Goal: Task Accomplishment & Management: Manage account settings

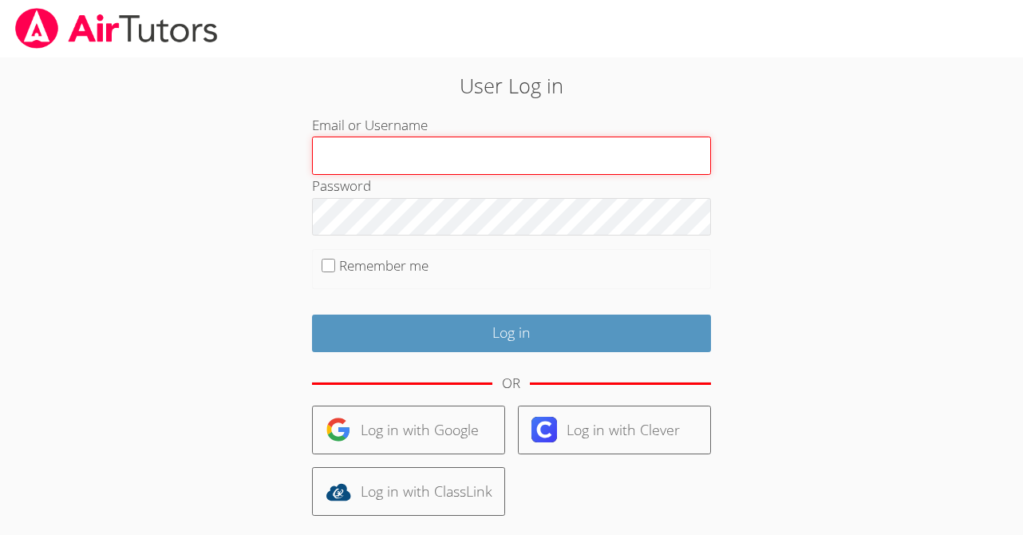
type input "[EMAIL_ADDRESS][DOMAIN_NAME]"
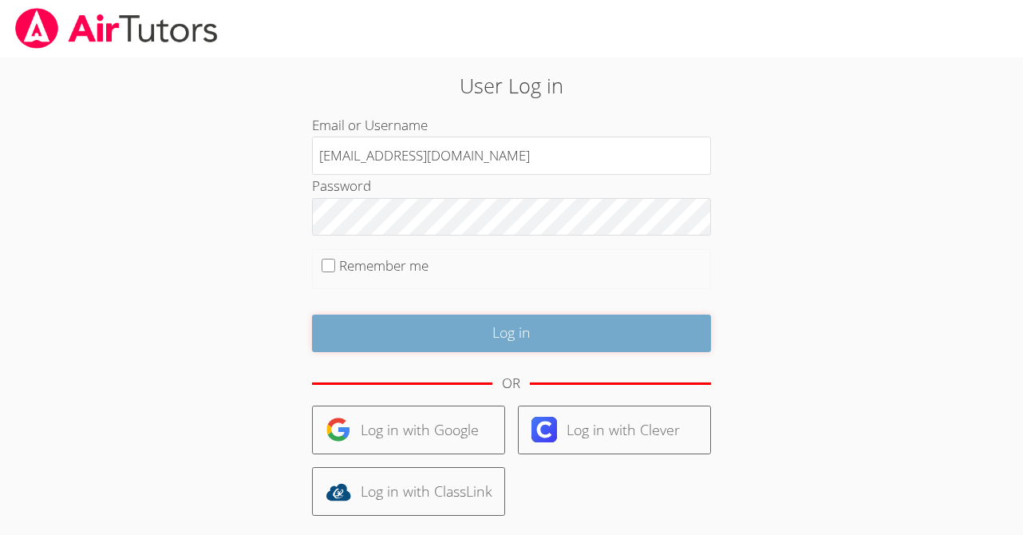
click at [496, 333] on input "Log in" at bounding box center [511, 332] width 399 height 37
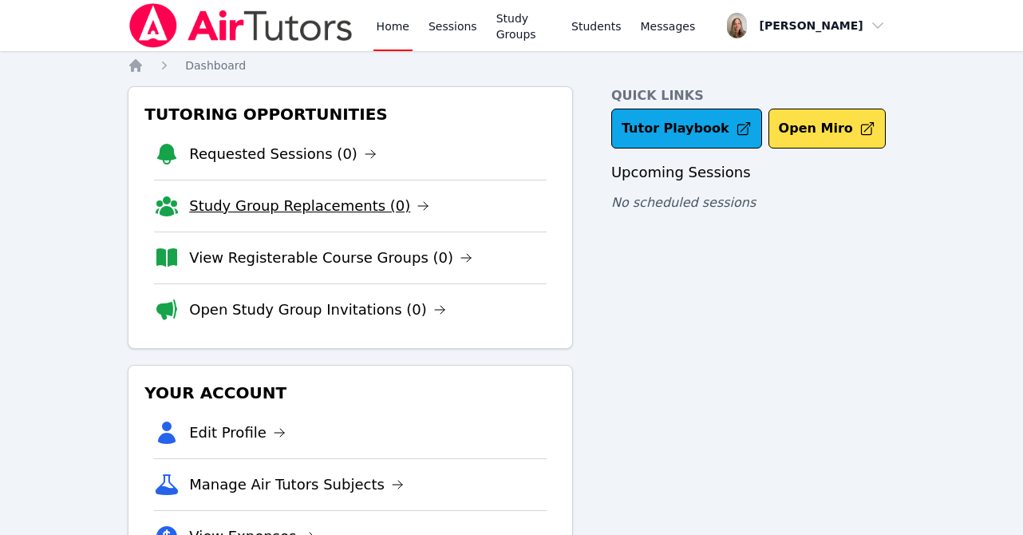
click at [366, 217] on link "Study Group Replacements (0)" at bounding box center [309, 206] width 240 height 22
